Goal: Transaction & Acquisition: Subscribe to service/newsletter

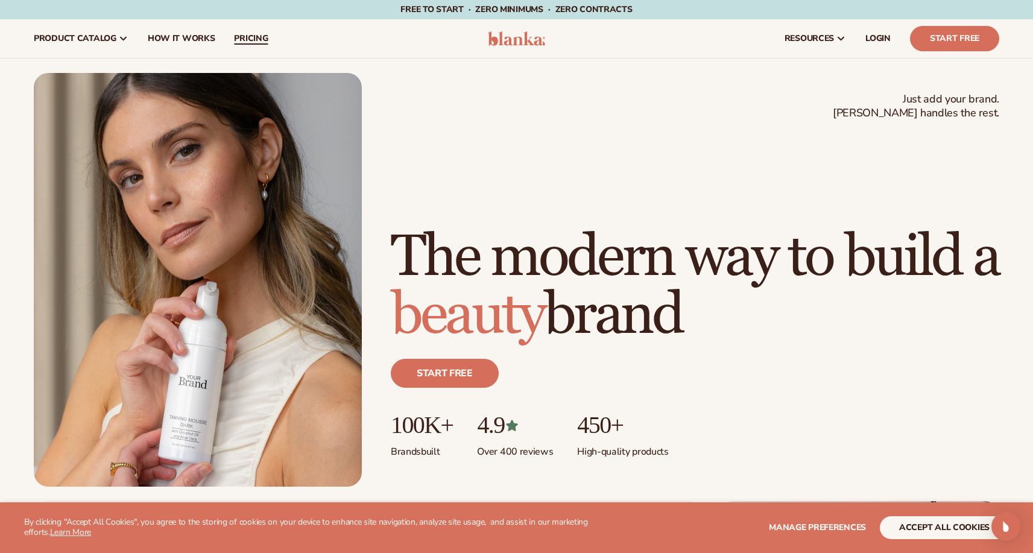
click at [240, 39] on span "pricing" at bounding box center [251, 39] width 34 height 10
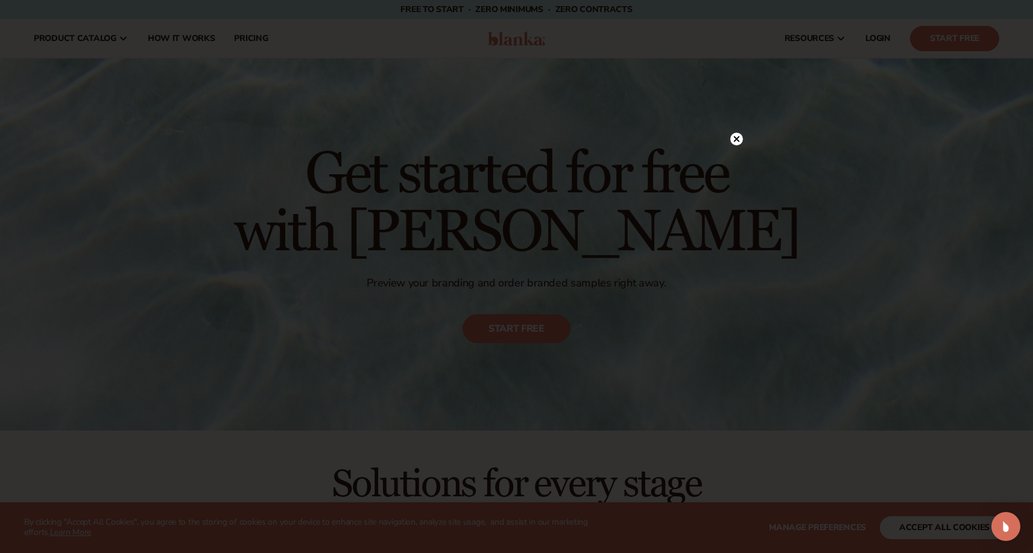
click at [738, 138] on circle at bounding box center [736, 139] width 13 height 13
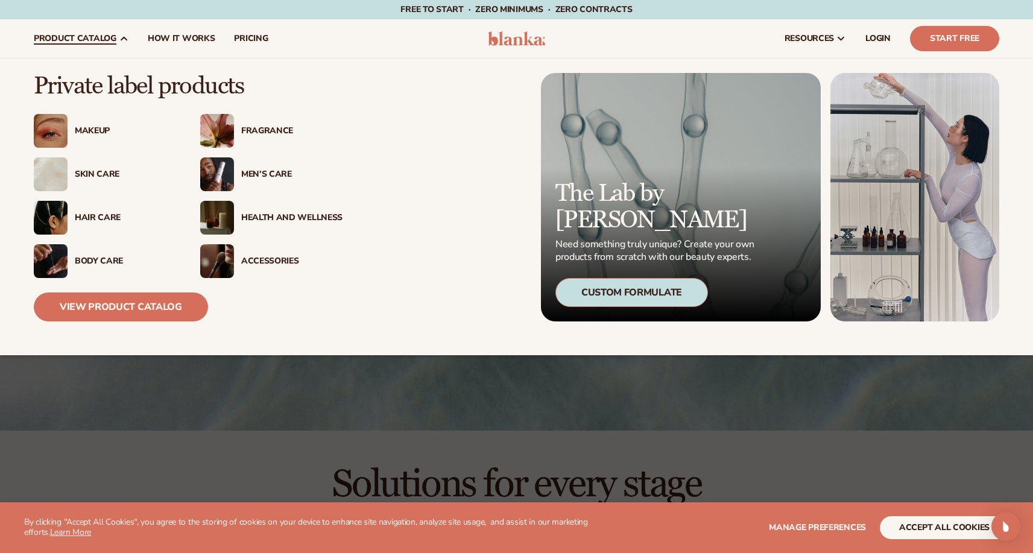
click at [98, 126] on div "Makeup" at bounding box center [125, 131] width 101 height 10
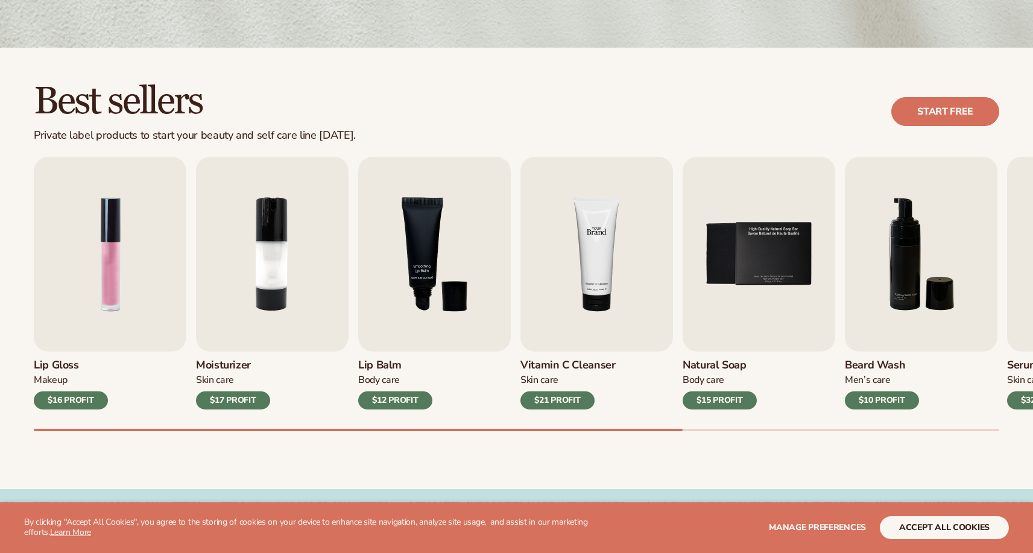
scroll to position [389, 0]
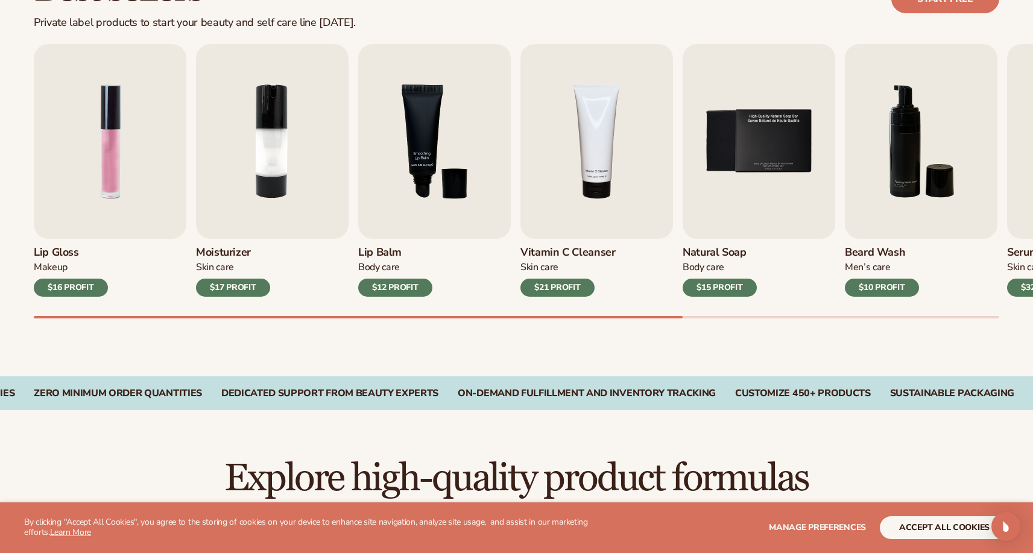
drag, startPoint x: 663, startPoint y: 315, endPoint x: 680, endPoint y: 317, distance: 17.7
click at [692, 318] on div "Lip Gloss Makeup $16 PROFIT Moisturizer Skin Care $17 PROFIT Lip Balm Body Care…" at bounding box center [533, 181] width 999 height 274
click at [460, 323] on div "Best sellers Private label products to start your beauty and self care line tod…" at bounding box center [516, 156] width 1033 height 442
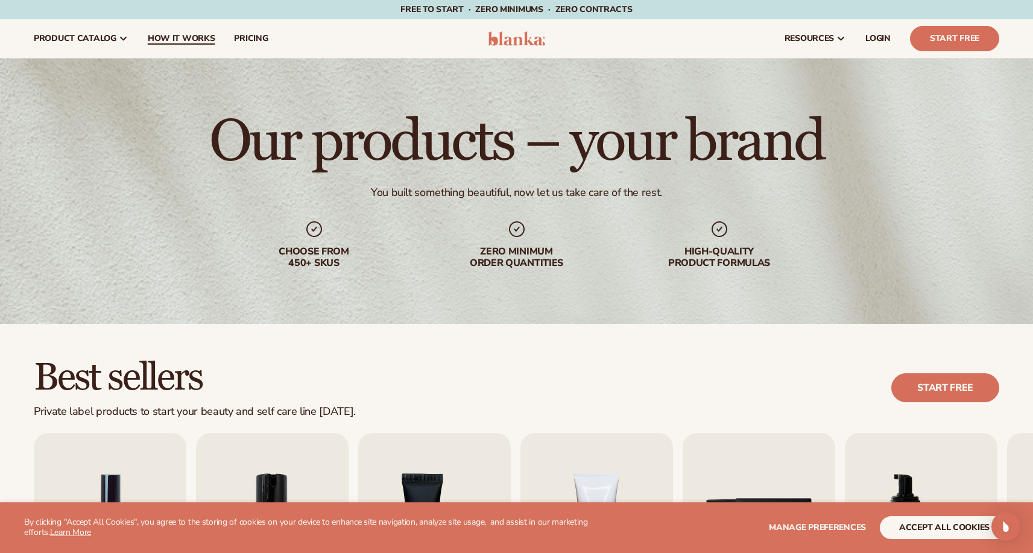
scroll to position [0, 0]
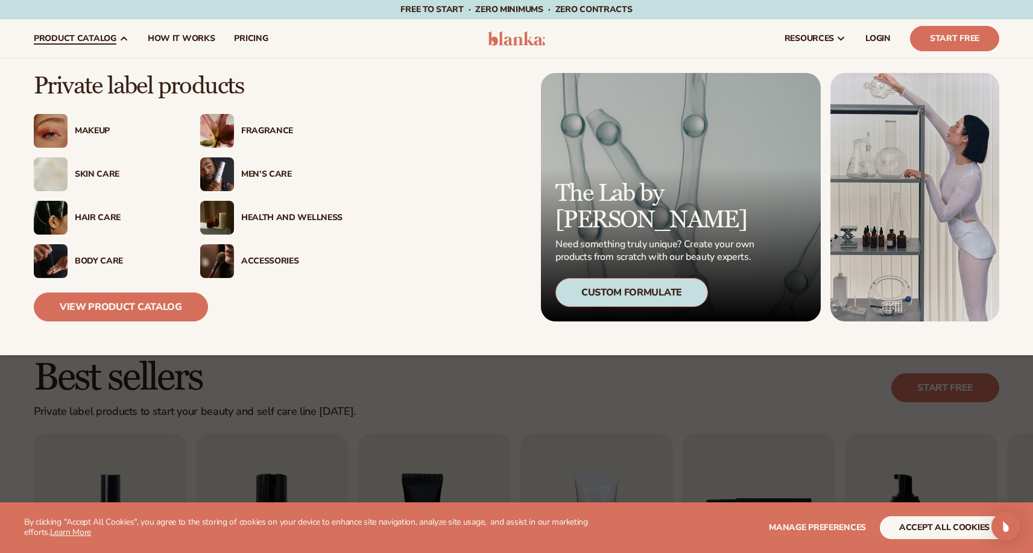
click at [109, 170] on div "Skin Care" at bounding box center [125, 174] width 101 height 10
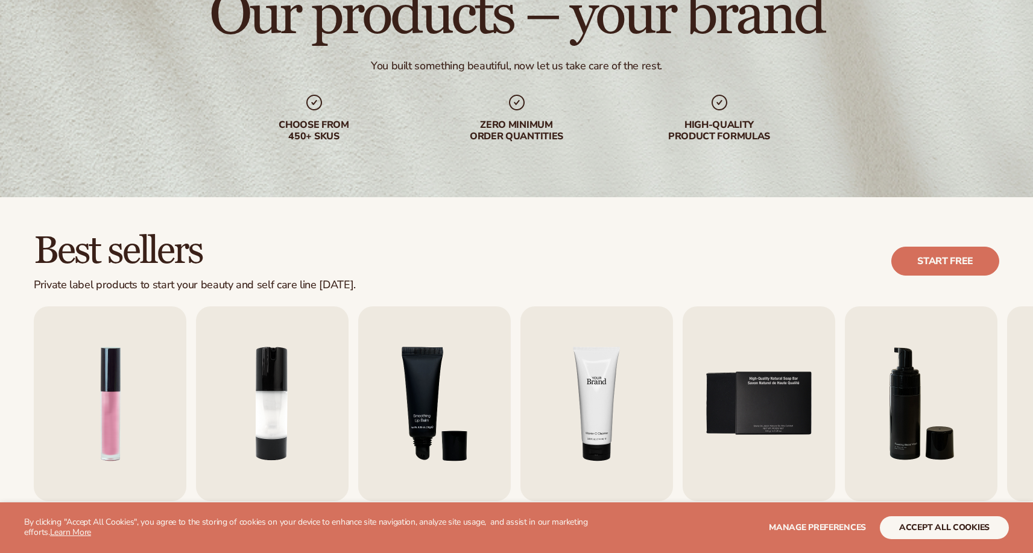
scroll to position [275, 0]
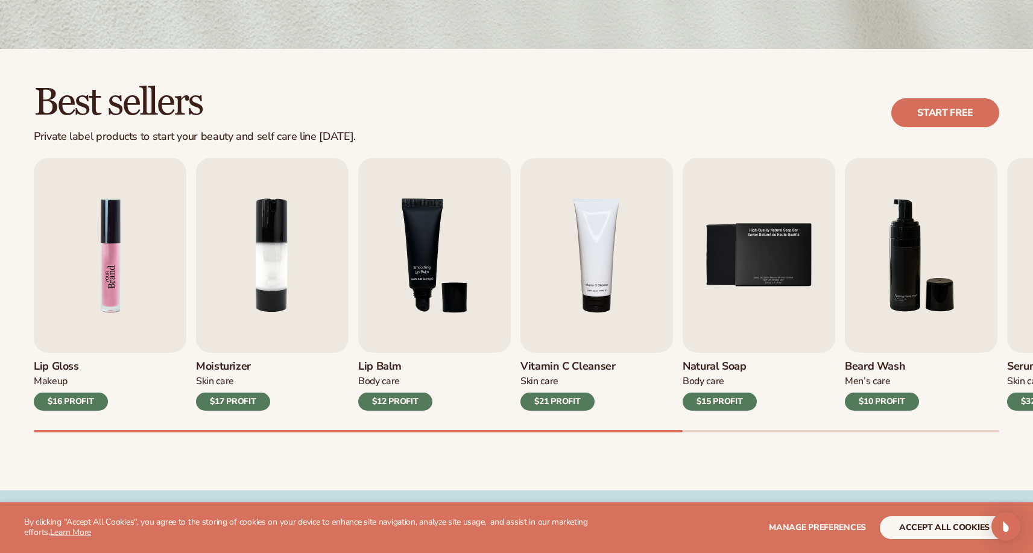
click at [133, 242] on img "1 / 9" at bounding box center [110, 255] width 153 height 195
click at [59, 367] on h3 "Lip Gloss" at bounding box center [71, 366] width 74 height 13
click at [60, 367] on h3 "Lip Gloss" at bounding box center [71, 366] width 74 height 13
click at [139, 255] on img "1 / 9" at bounding box center [110, 255] width 153 height 195
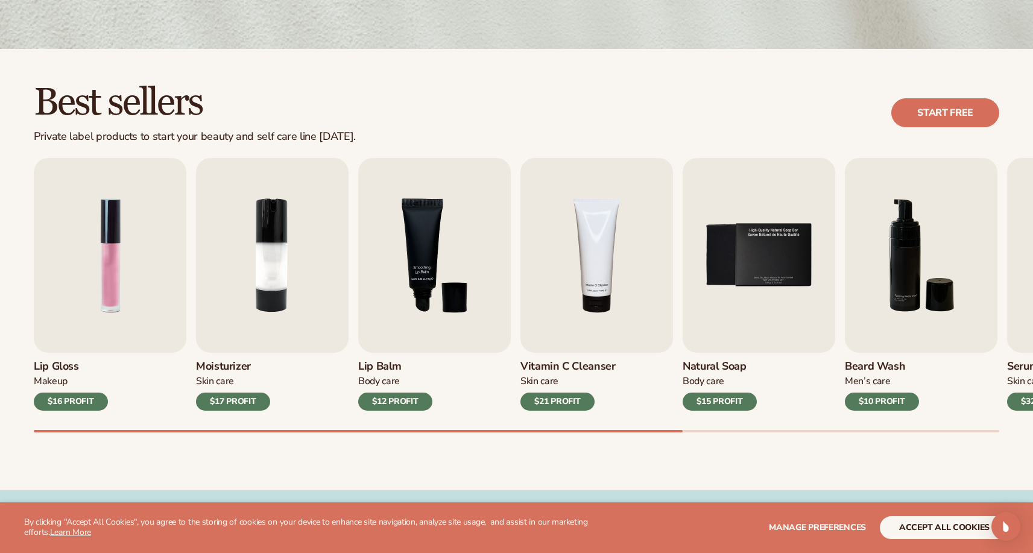
click at [71, 399] on div "$16 PROFIT" at bounding box center [71, 402] width 74 height 18
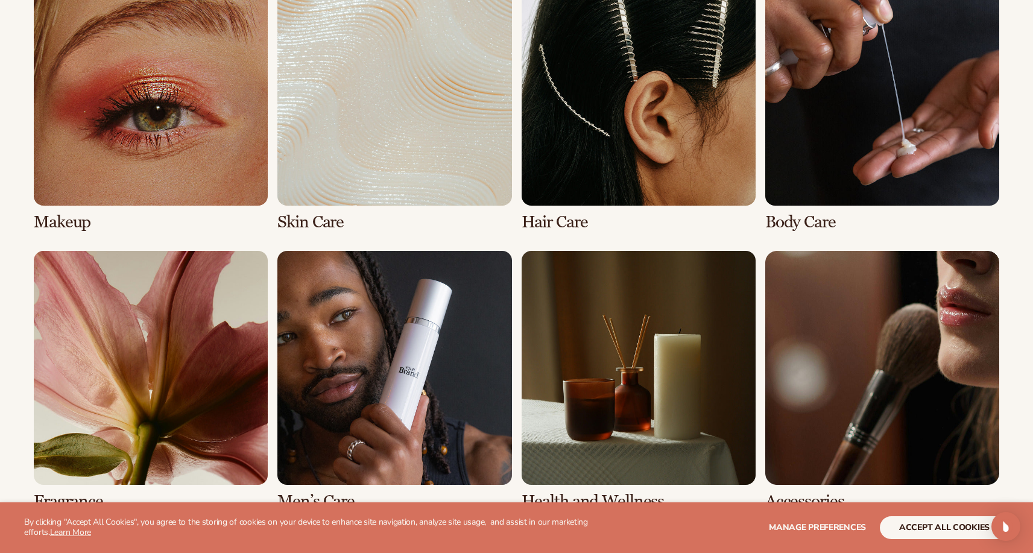
scroll to position [945, 0]
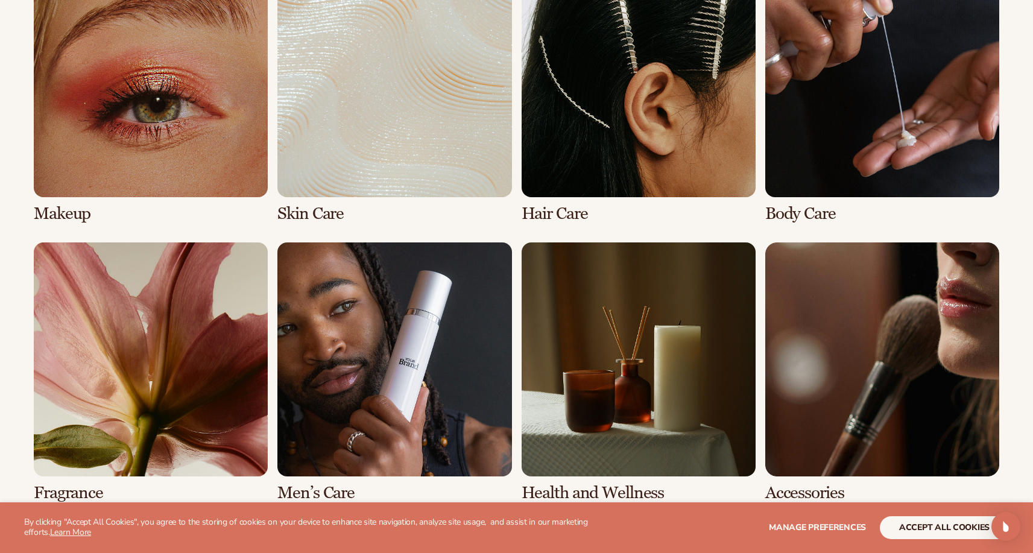
click at [589, 161] on link "3 / 8" at bounding box center [639, 93] width 234 height 260
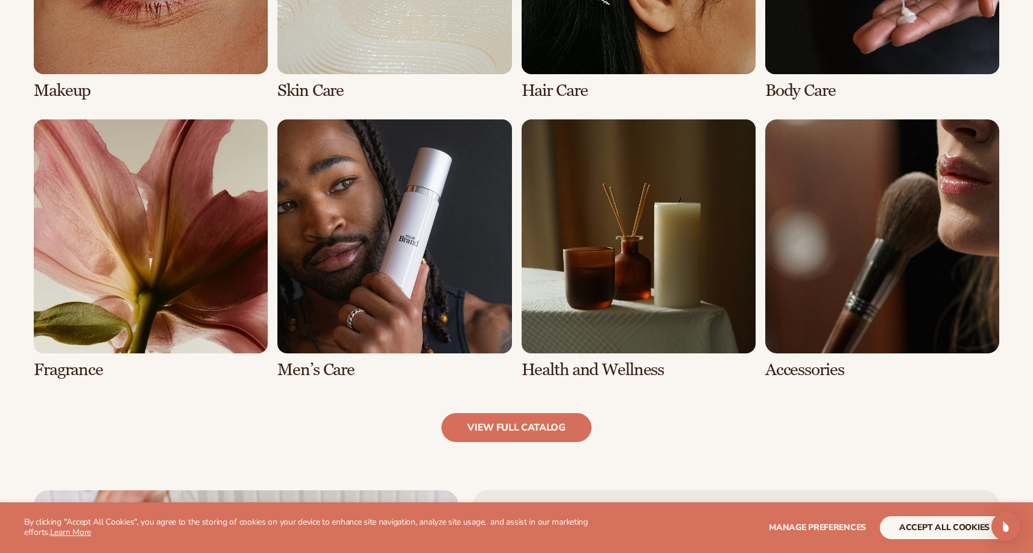
scroll to position [1240, 0]
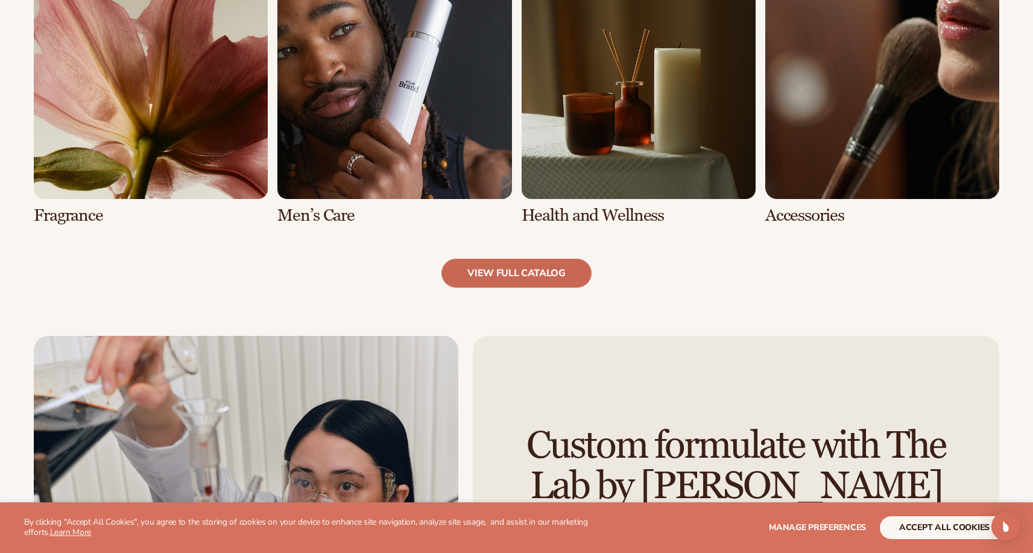
click at [507, 268] on link "view full catalog" at bounding box center [517, 273] width 150 height 29
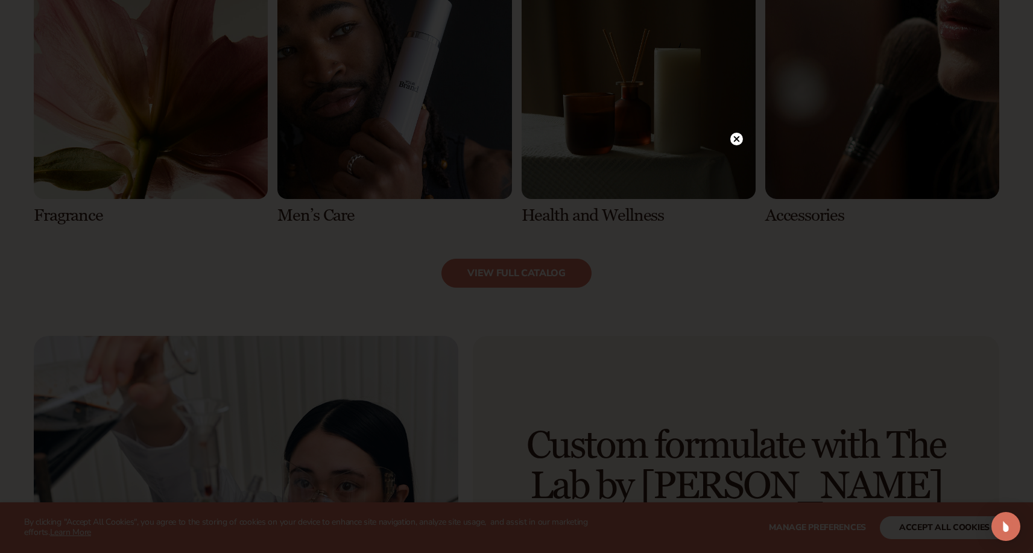
click at [737, 139] on icon at bounding box center [736, 139] width 6 height 6
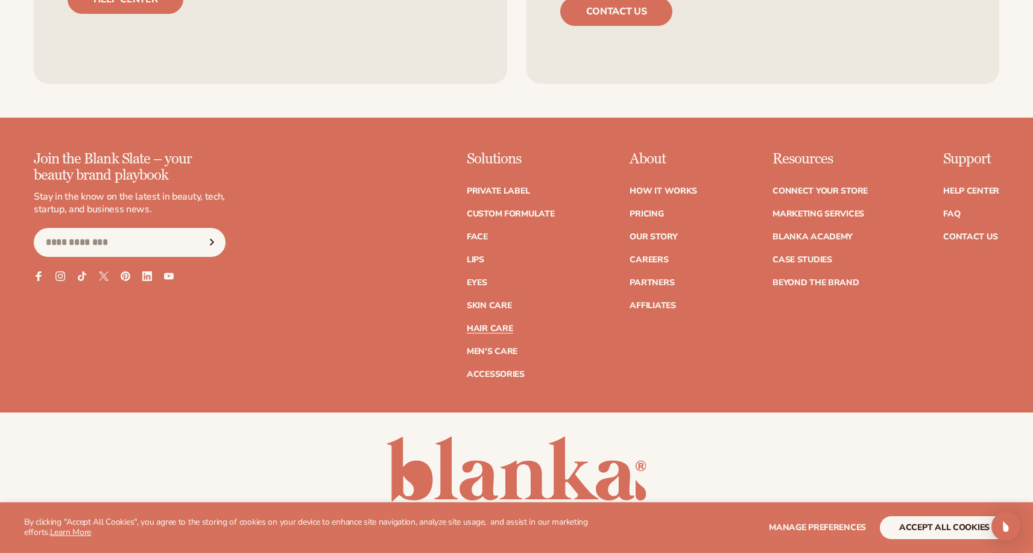
scroll to position [2407, 0]
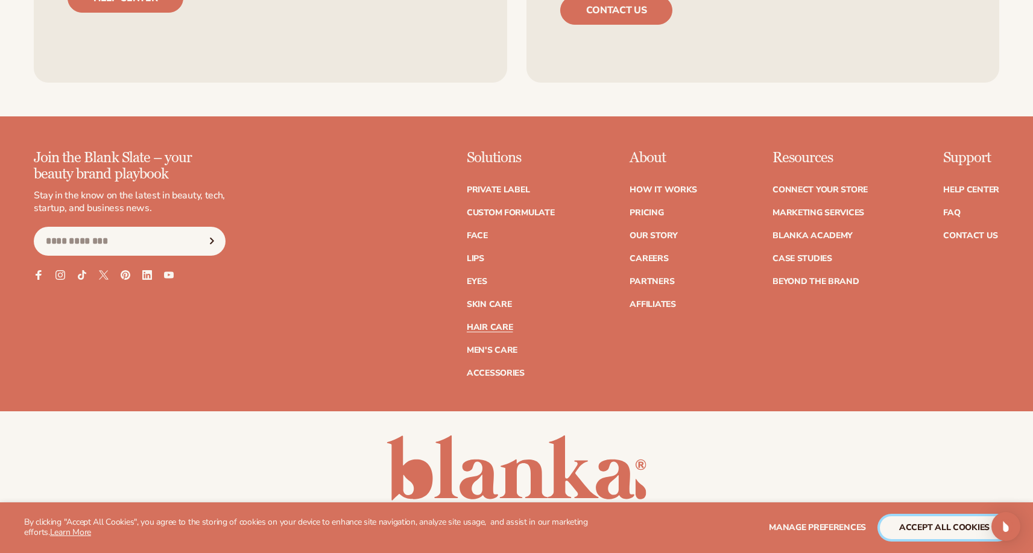
click at [944, 529] on button "accept all cookies" at bounding box center [944, 527] width 129 height 23
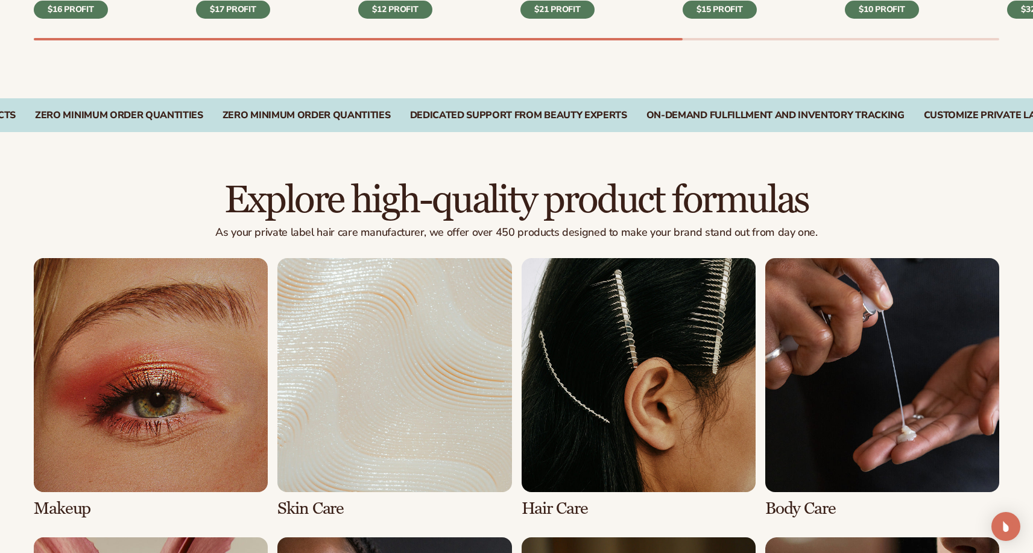
scroll to position [950, 0]
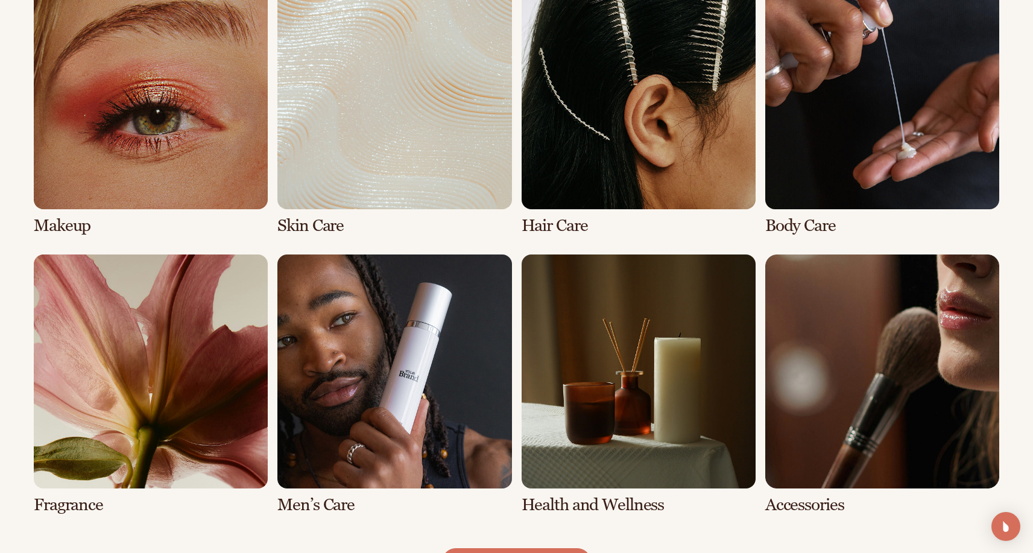
click at [819, 121] on link "4 / 8" at bounding box center [882, 105] width 234 height 260
click at [862, 92] on link "4 / 8" at bounding box center [882, 105] width 234 height 260
click at [817, 223] on link "4 / 8" at bounding box center [882, 105] width 234 height 260
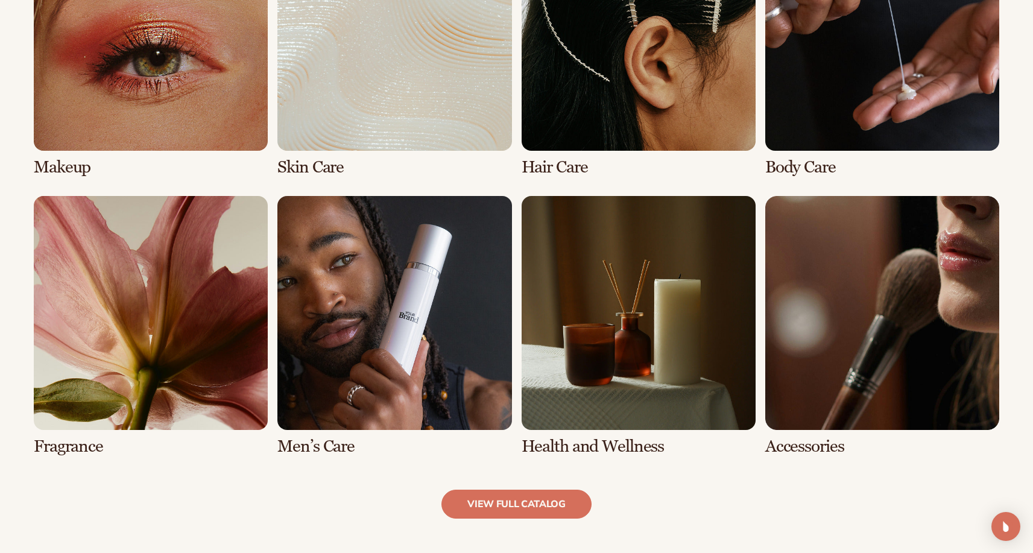
scroll to position [1041, 0]
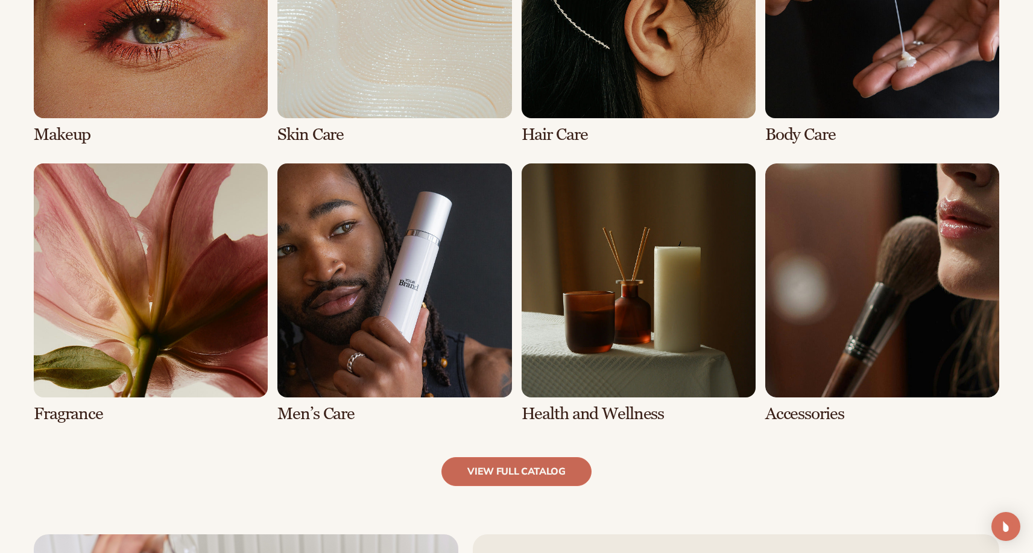
click at [493, 469] on link "view full catalog" at bounding box center [517, 471] width 150 height 29
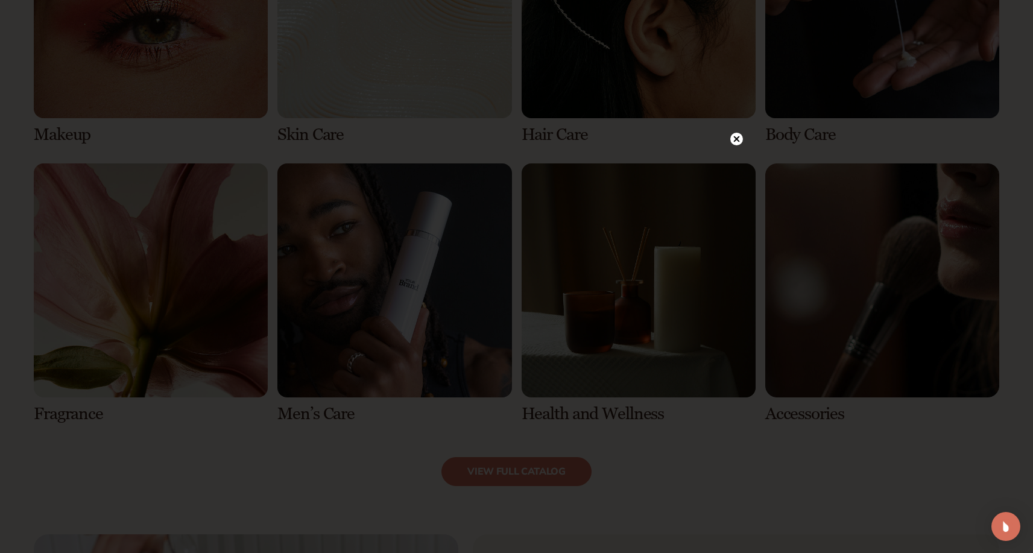
click at [741, 141] on circle at bounding box center [736, 139] width 13 height 13
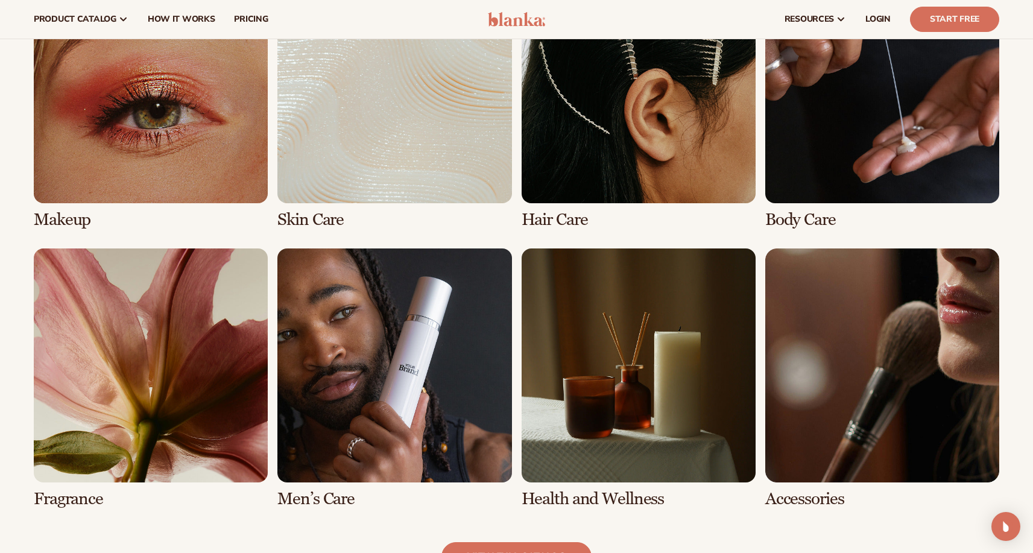
scroll to position [131, 0]
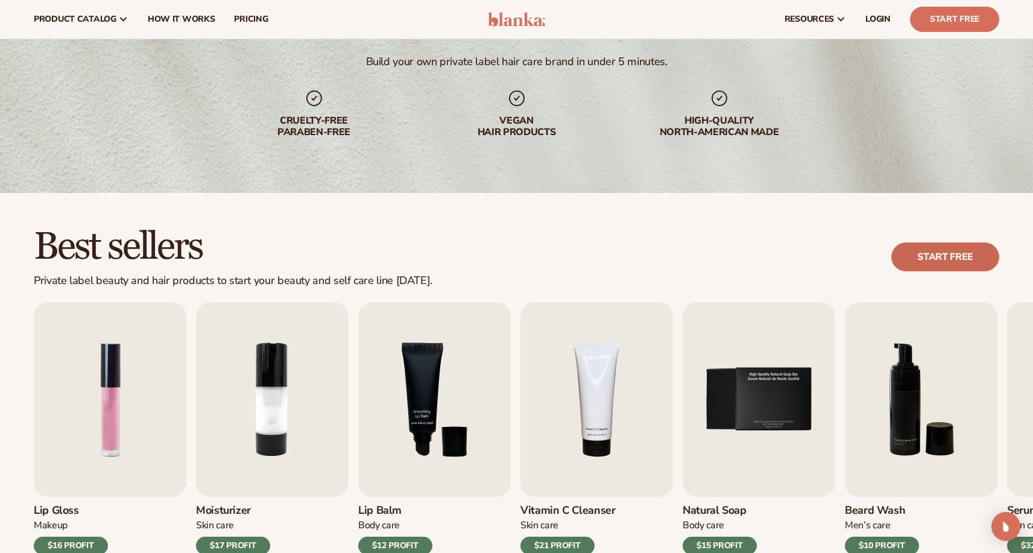
click at [954, 258] on link "Start free" at bounding box center [946, 256] width 108 height 29
